Goal: Transaction & Acquisition: Purchase product/service

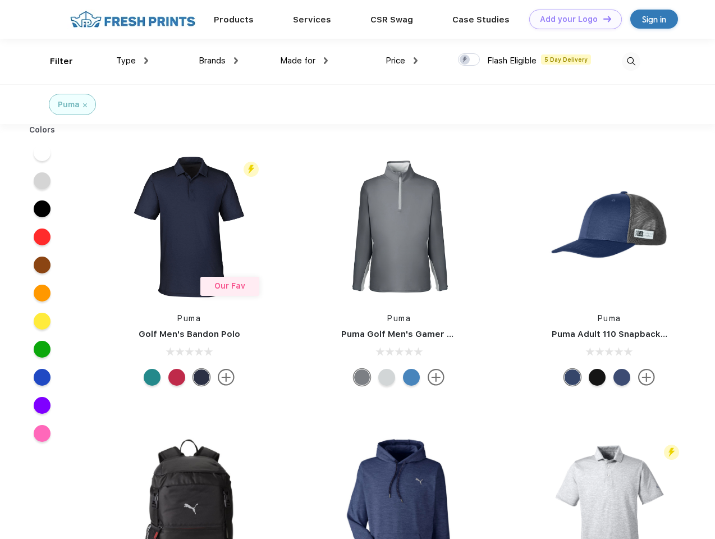
click at [572, 19] on link "Add your Logo Design Tool" at bounding box center [575, 20] width 93 height 20
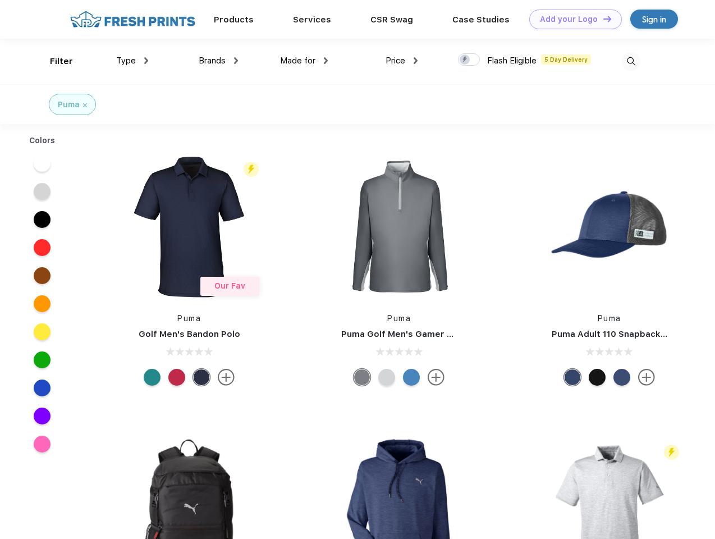
click at [0, 0] on div "Design Tool" at bounding box center [0, 0] width 0 height 0
click at [602, 19] on link "Add your Logo Design Tool" at bounding box center [575, 20] width 93 height 20
click at [54, 61] on div "Filter" at bounding box center [61, 61] width 23 height 13
click at [132, 61] on span "Type" at bounding box center [126, 61] width 20 height 10
click at [218, 61] on span "Brands" at bounding box center [212, 61] width 27 height 10
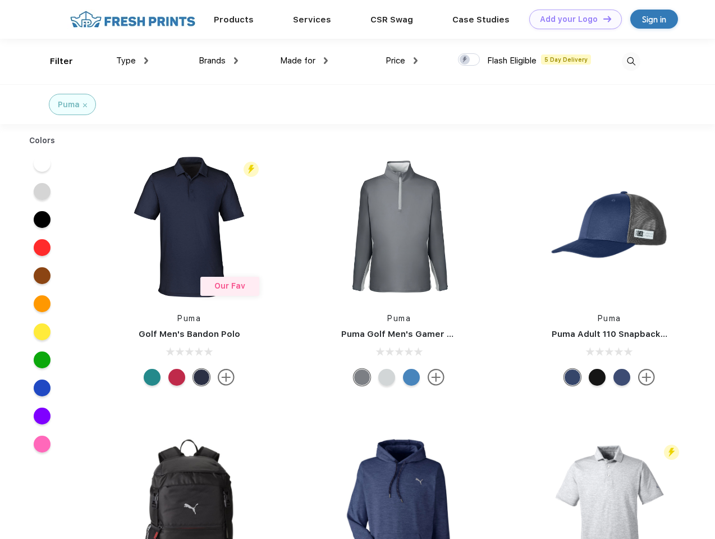
click at [304, 61] on span "Made for" at bounding box center [297, 61] width 35 height 10
click at [402, 61] on span "Price" at bounding box center [396, 61] width 20 height 10
click at [469, 60] on div at bounding box center [469, 59] width 22 height 12
click at [465, 60] on input "checkbox" at bounding box center [461, 56] width 7 height 7
click at [631, 61] on img at bounding box center [631, 61] width 19 height 19
